Goal: Obtain resource: Download file/media

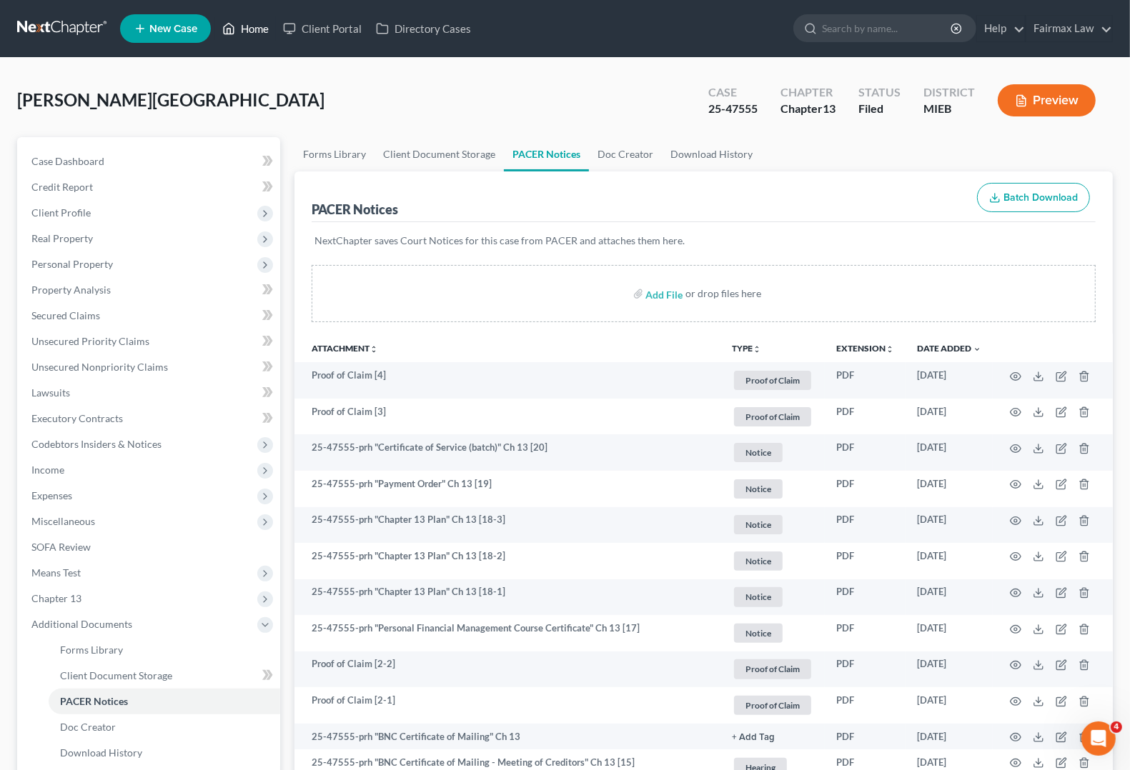
click at [262, 29] on link "Home" at bounding box center [245, 29] width 61 height 26
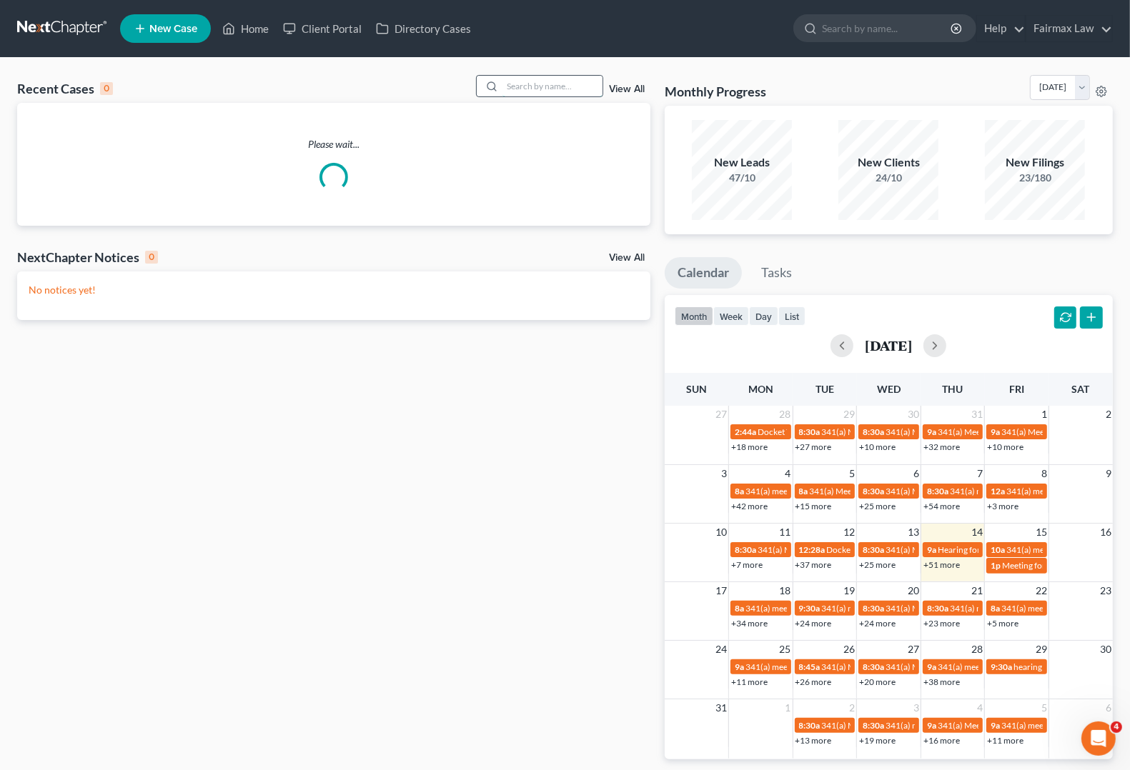
click at [520, 81] on input "search" at bounding box center [552, 86] width 100 height 21
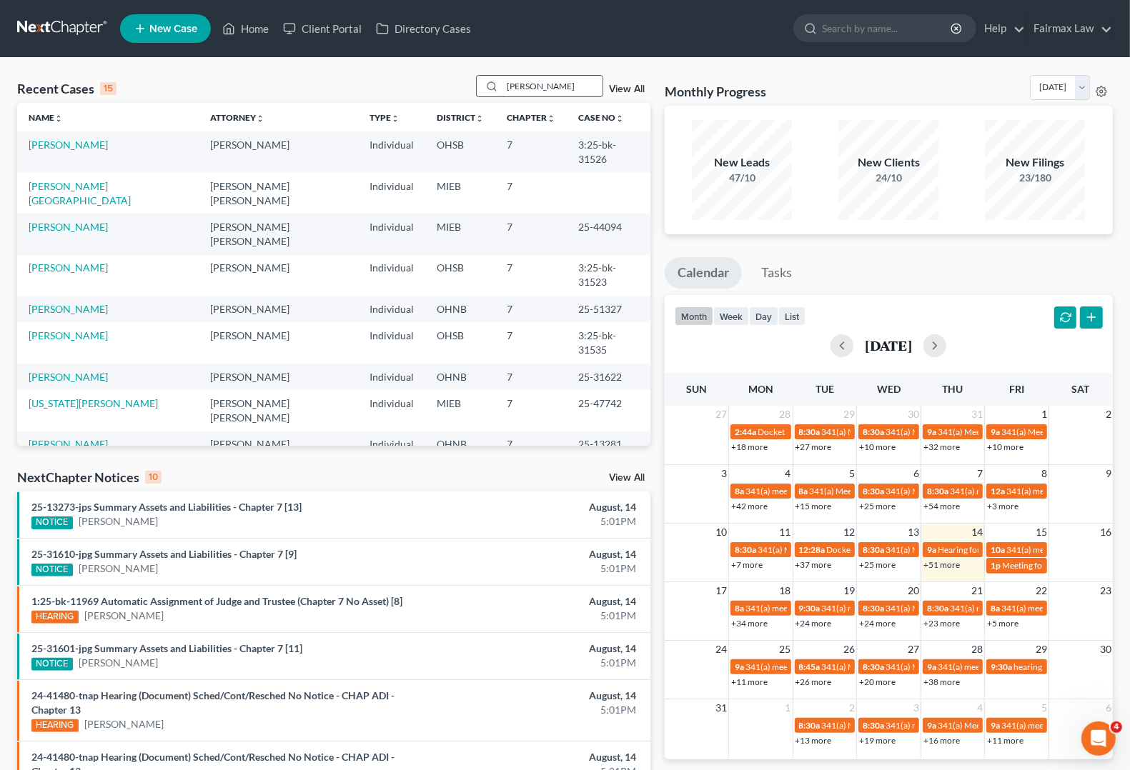
type input "[PERSON_NAME]"
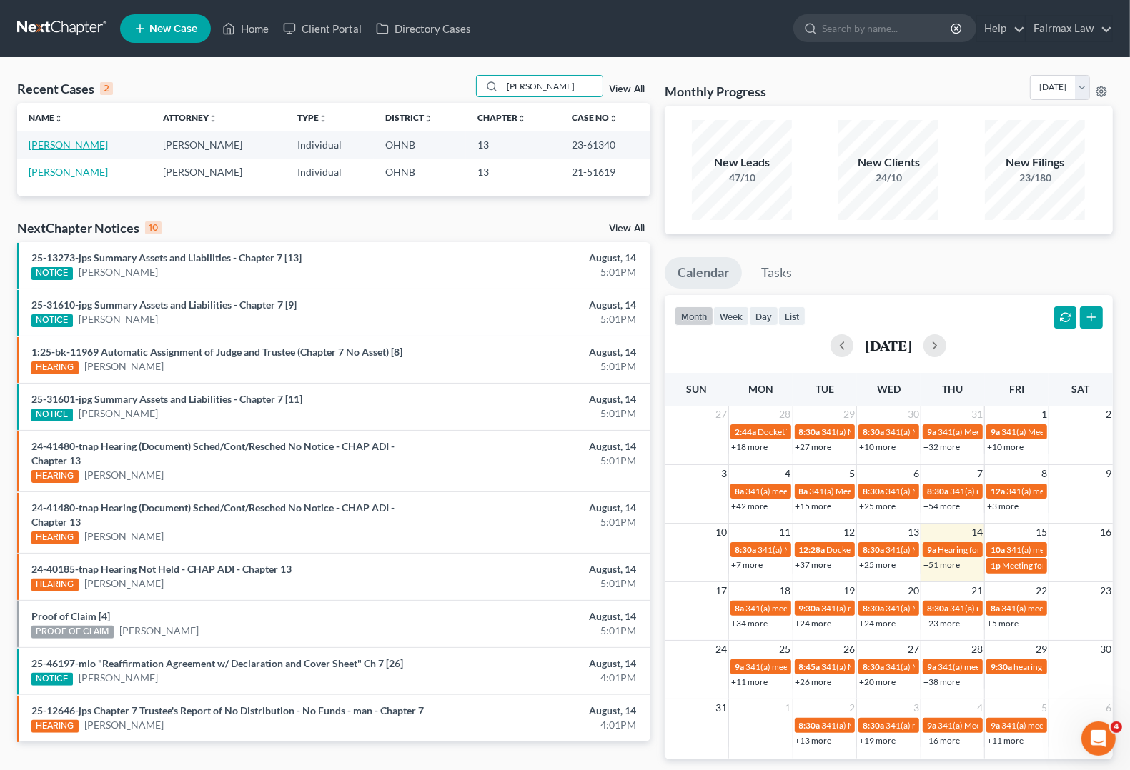
click at [57, 145] on link "[PERSON_NAME]" at bounding box center [68, 145] width 79 height 12
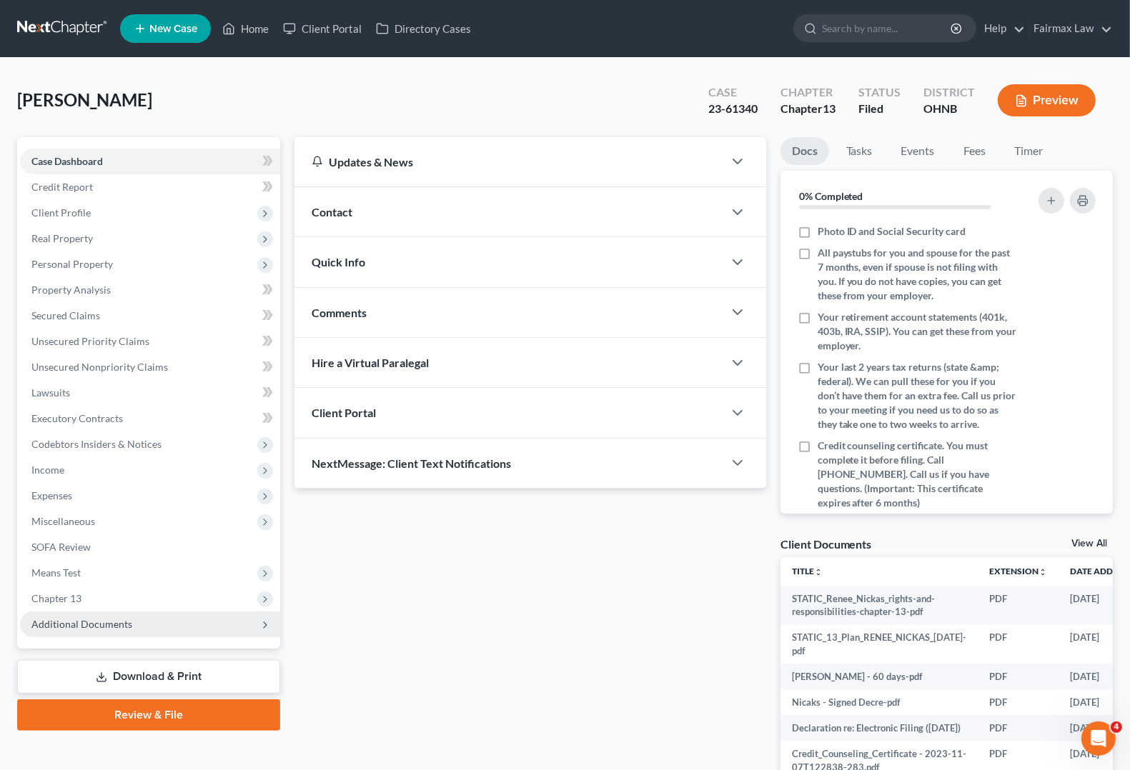
click at [75, 620] on span "Additional Documents" at bounding box center [81, 624] width 101 height 12
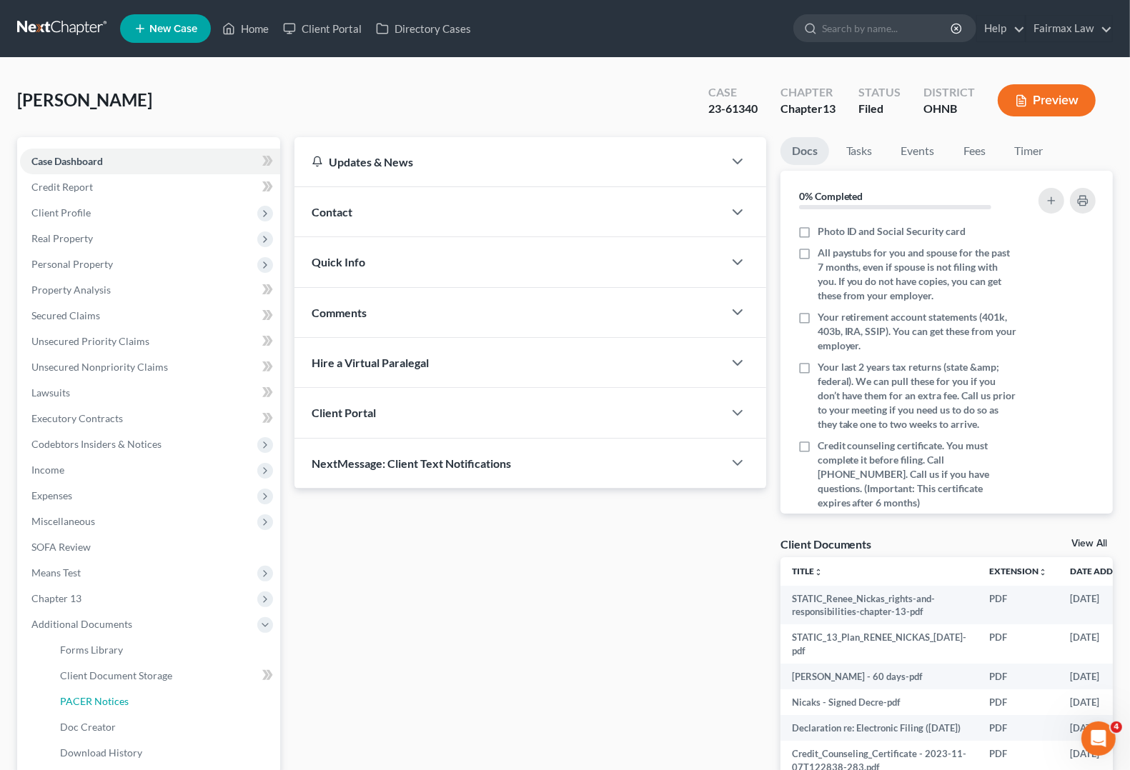
drag, startPoint x: 91, startPoint y: 702, endPoint x: 149, endPoint y: 770, distance: 88.7
click at [91, 702] on span "PACER Notices" at bounding box center [94, 701] width 69 height 12
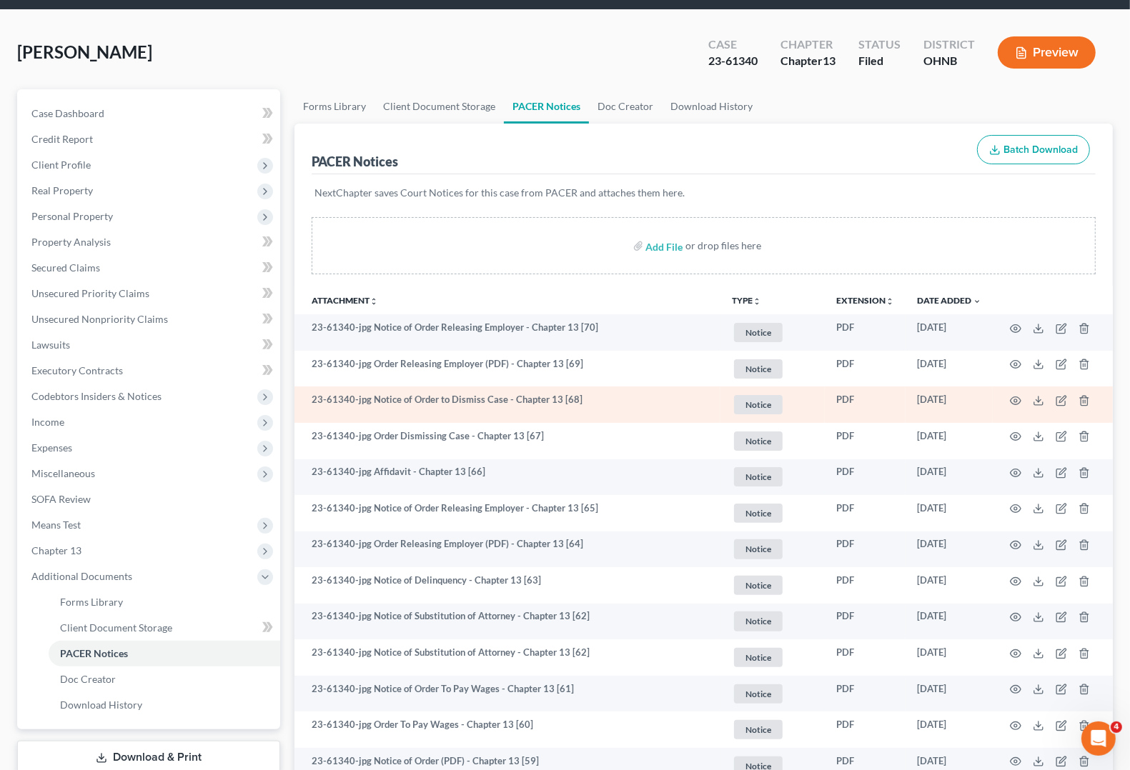
scroll to position [89, 0]
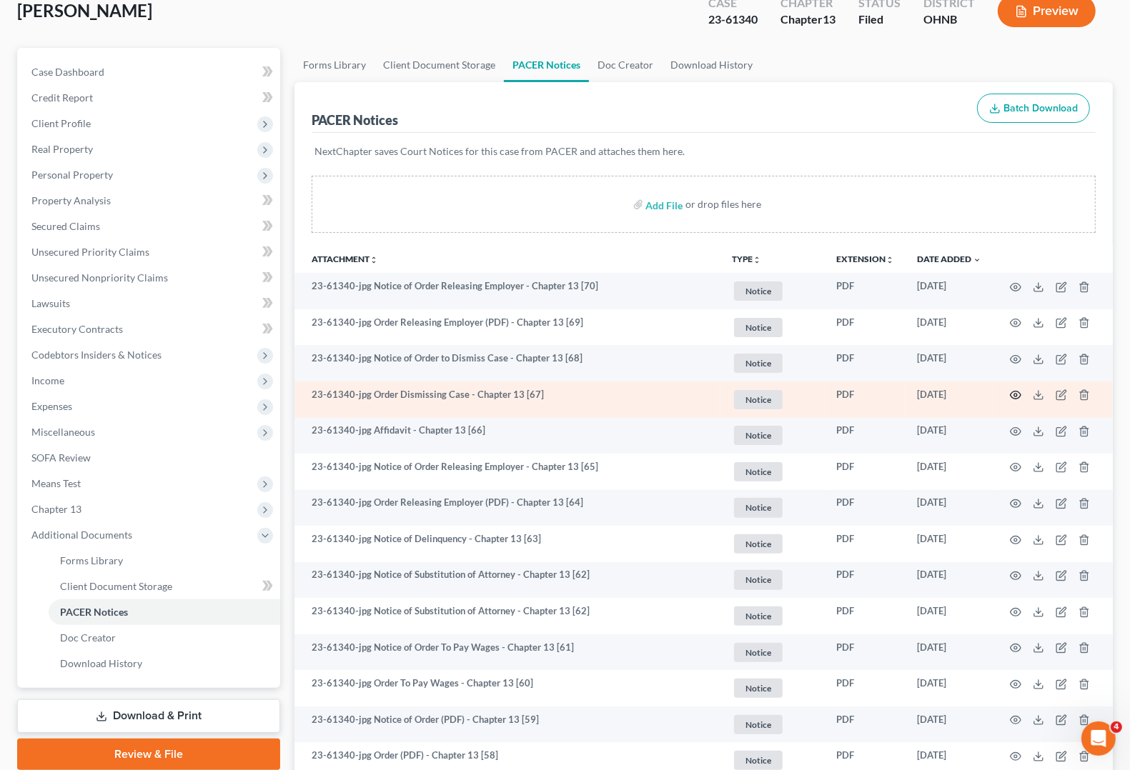
click at [1016, 394] on icon "button" at bounding box center [1015, 394] width 11 height 11
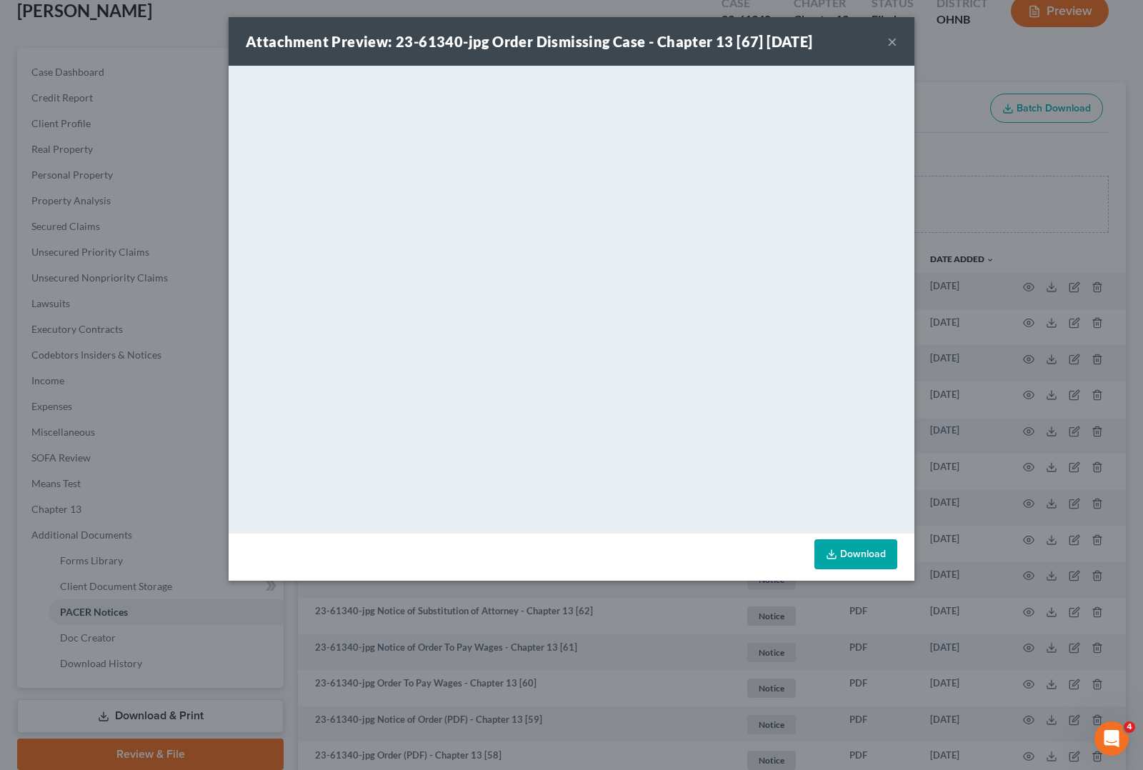
click at [899, 50] on div "Attachment Preview: 23-61340-jpg Order Dismissing Case - Chapter 13 [67] [DATE]…" at bounding box center [572, 41] width 686 height 49
click at [891, 43] on button "×" at bounding box center [893, 41] width 10 height 17
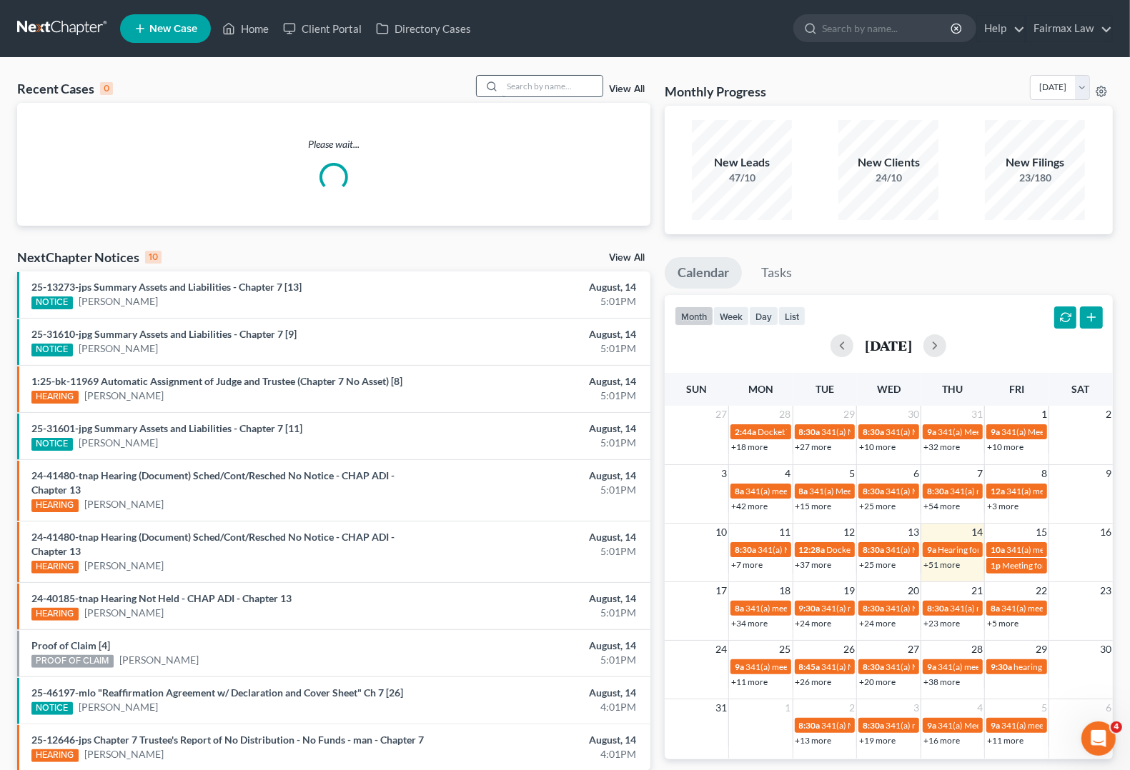
click at [534, 87] on input "search" at bounding box center [552, 86] width 100 height 21
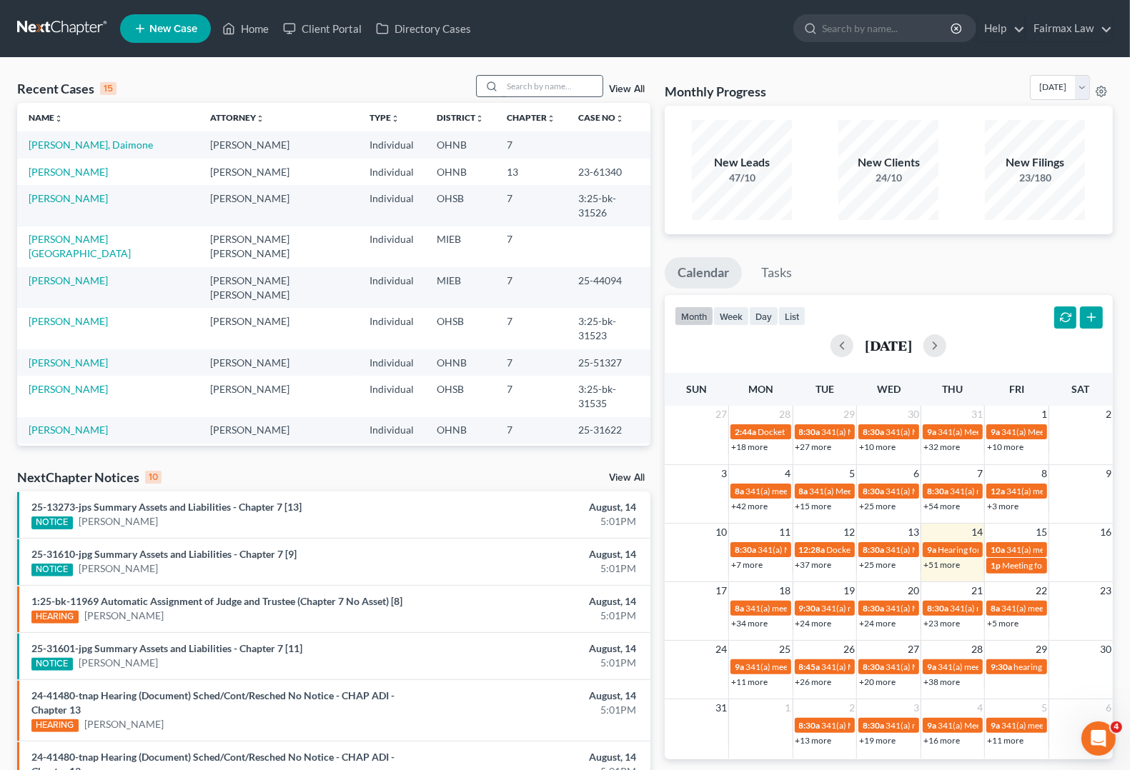
click at [534, 87] on input "search" at bounding box center [552, 86] width 100 height 21
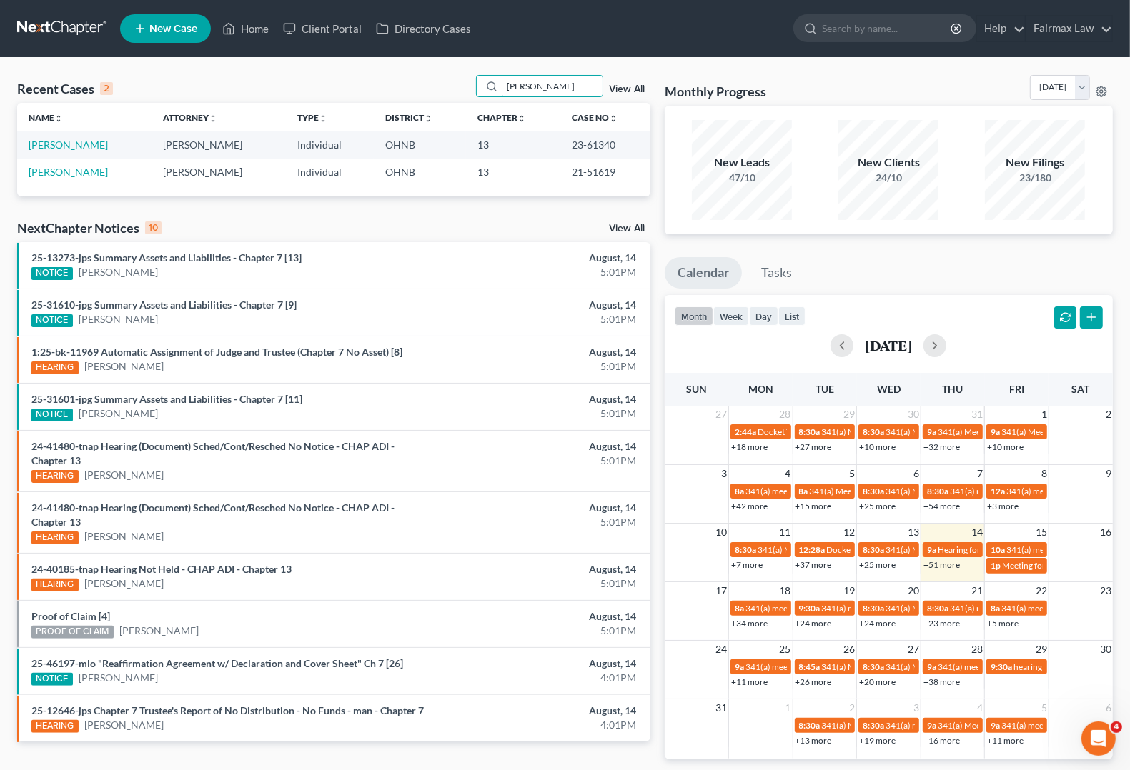
type input "[PERSON_NAME]"
click at [83, 144] on link "[PERSON_NAME]" at bounding box center [68, 145] width 79 height 12
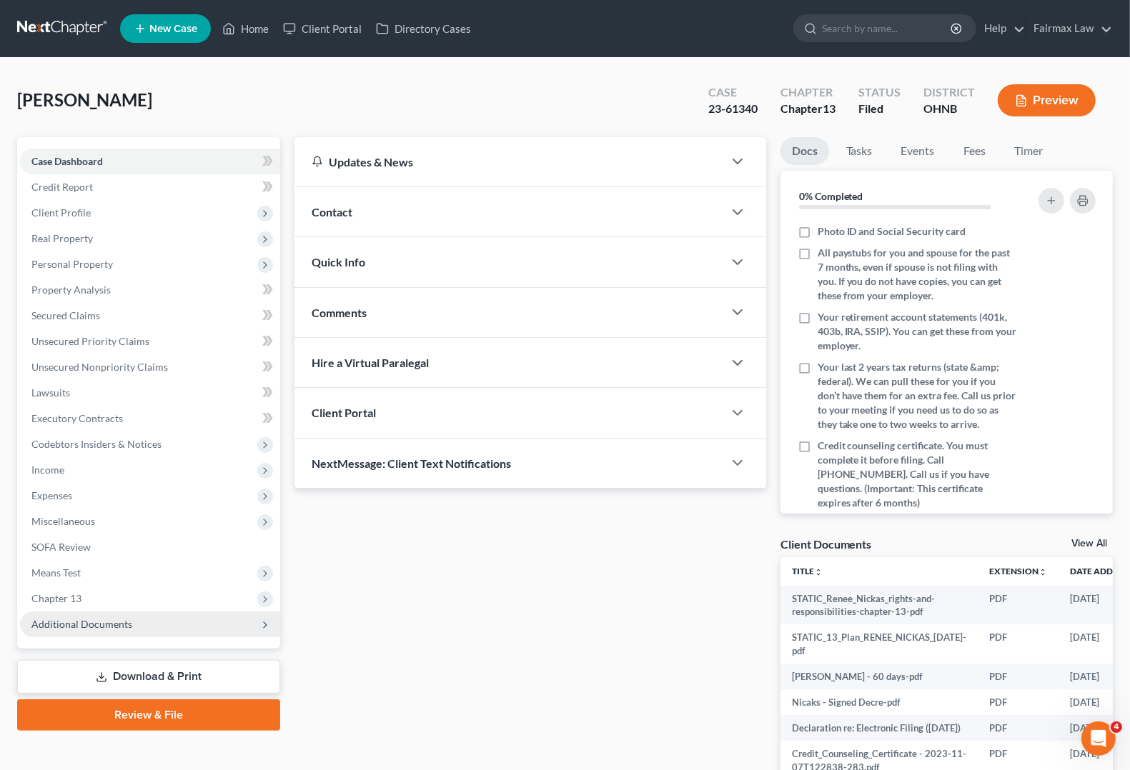
click at [94, 632] on span "Additional Documents" at bounding box center [150, 625] width 260 height 26
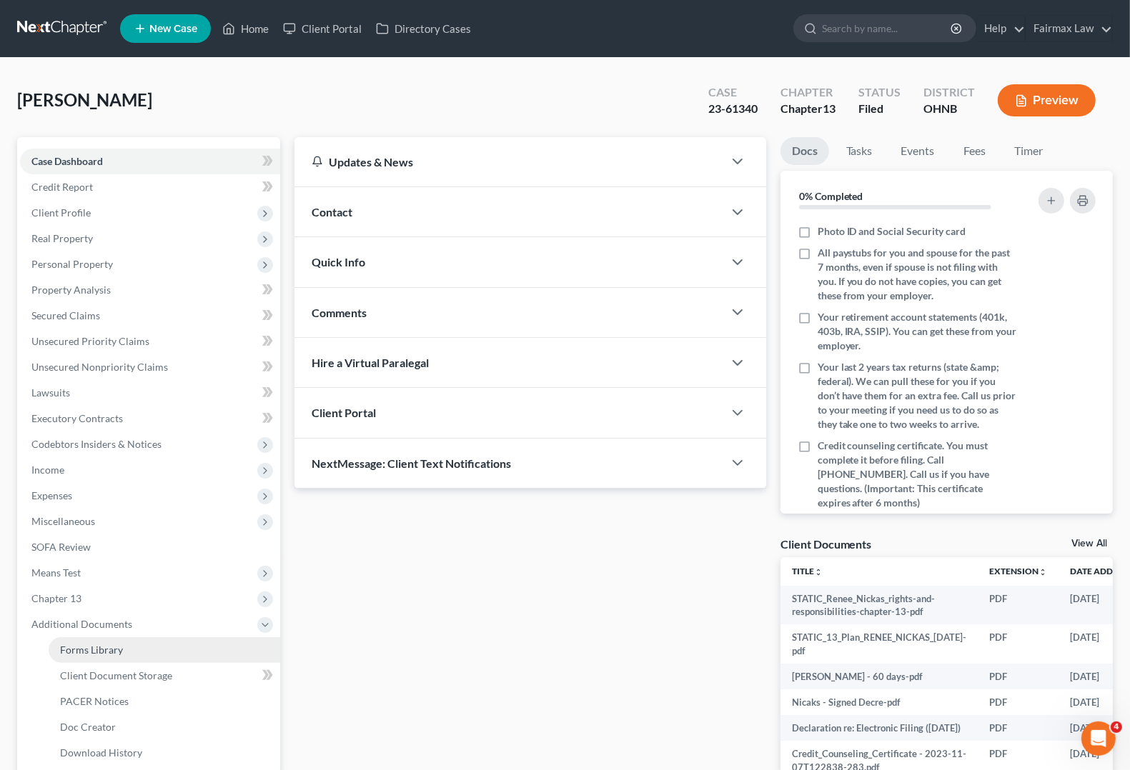
scroll to position [141, 0]
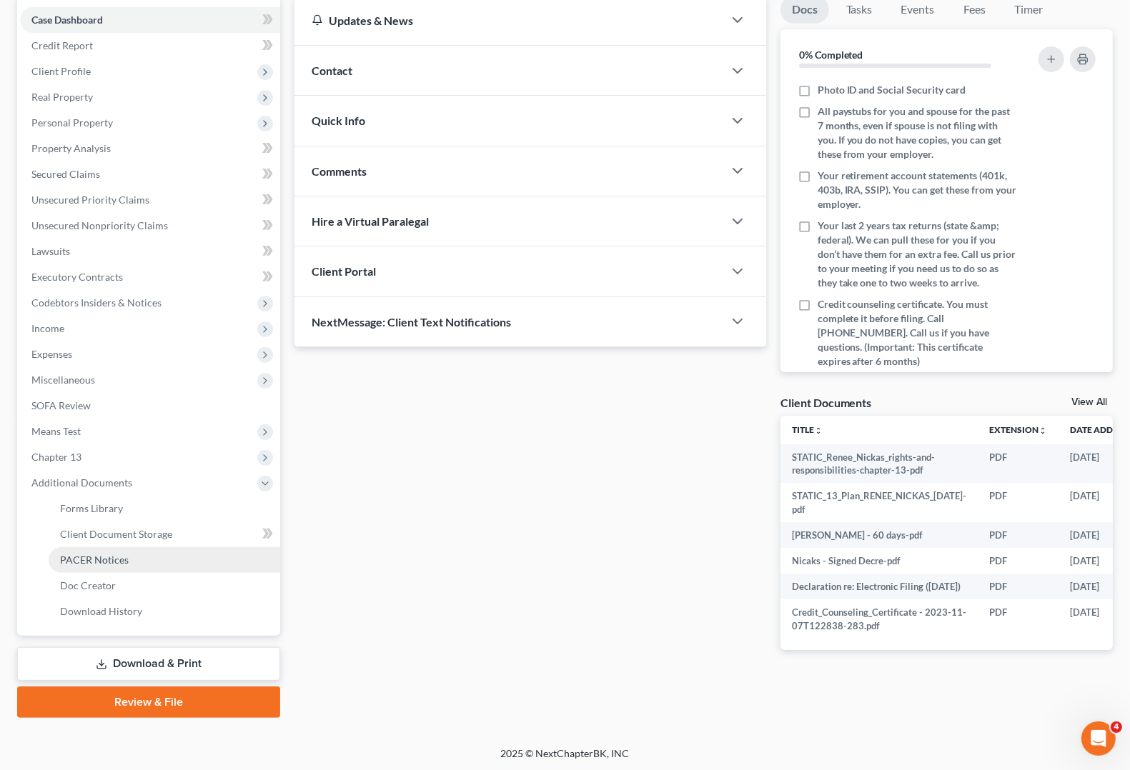
click at [100, 554] on span "PACER Notices" at bounding box center [94, 560] width 69 height 12
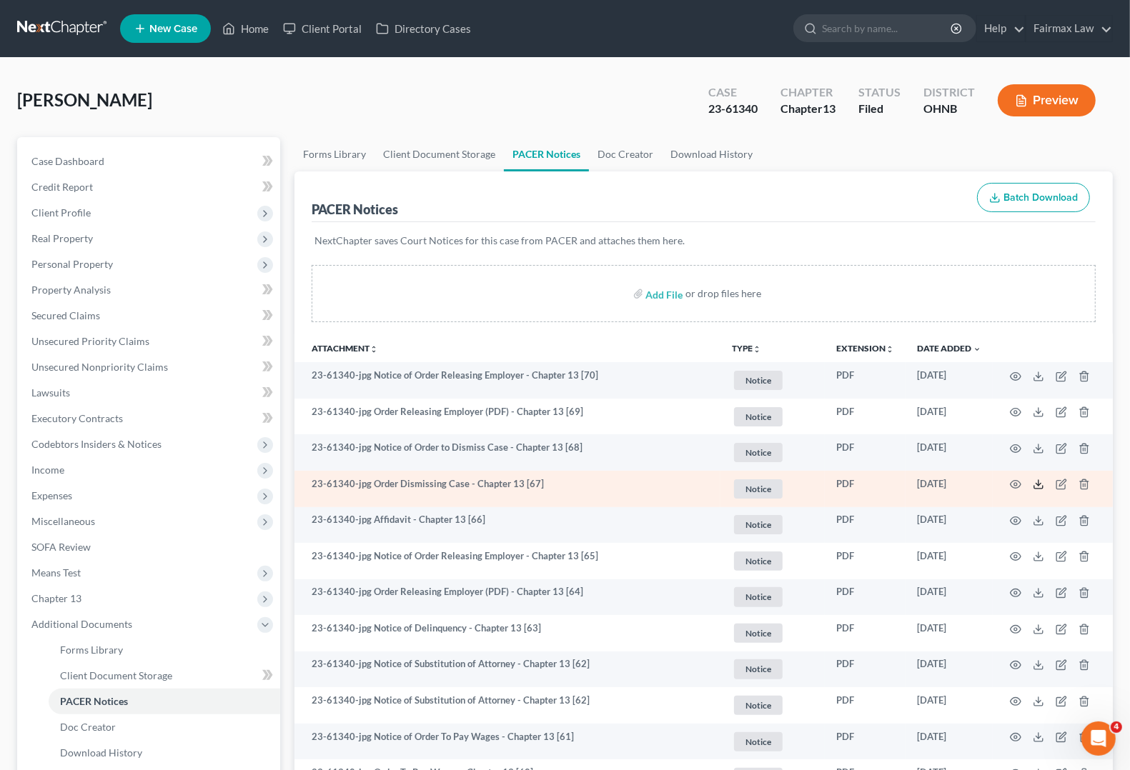
click at [1038, 483] on line at bounding box center [1038, 483] width 0 height 6
